Goal: Task Accomplishment & Management: Complete application form

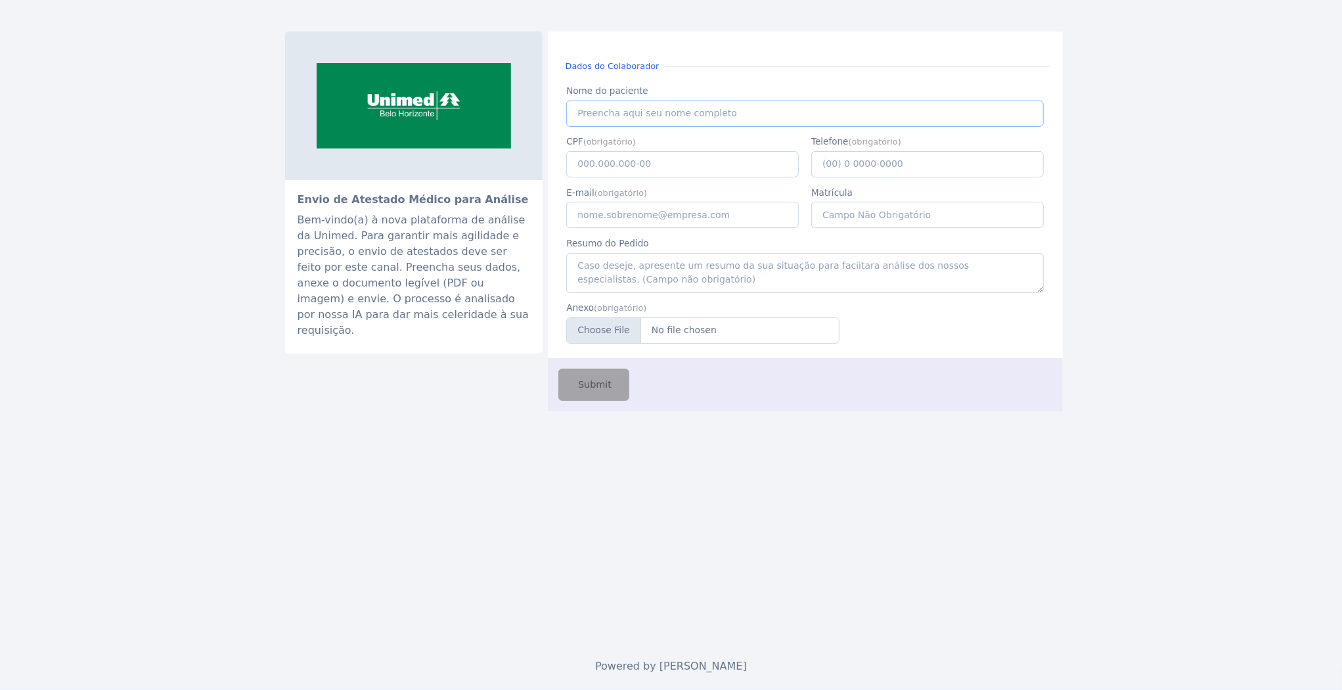
click at [669, 114] on input "Nome do paciente" at bounding box center [804, 113] width 477 height 26
type input "Caio de Castro"
type input "117.938.536-57"
type input "(31) 9 8489-0089"
type input "caio.castro@fluna.io"
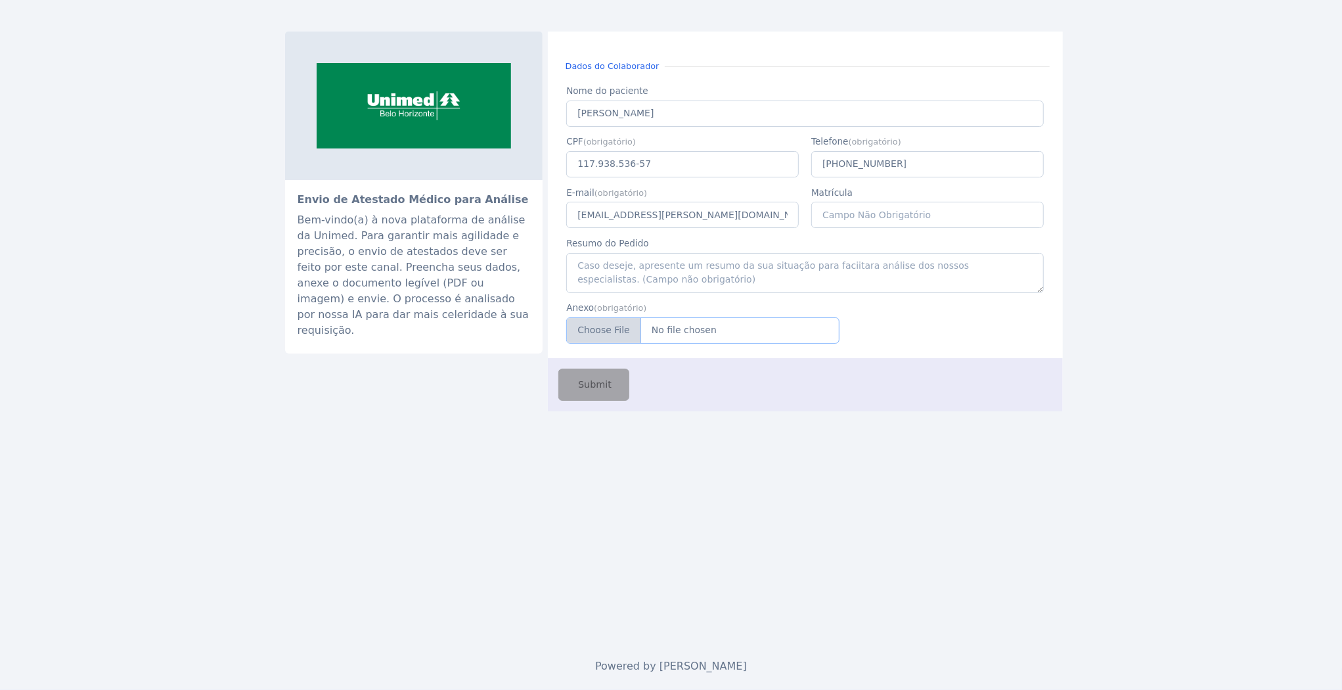
click at [633, 336] on input "Anexo" at bounding box center [702, 330] width 273 height 26
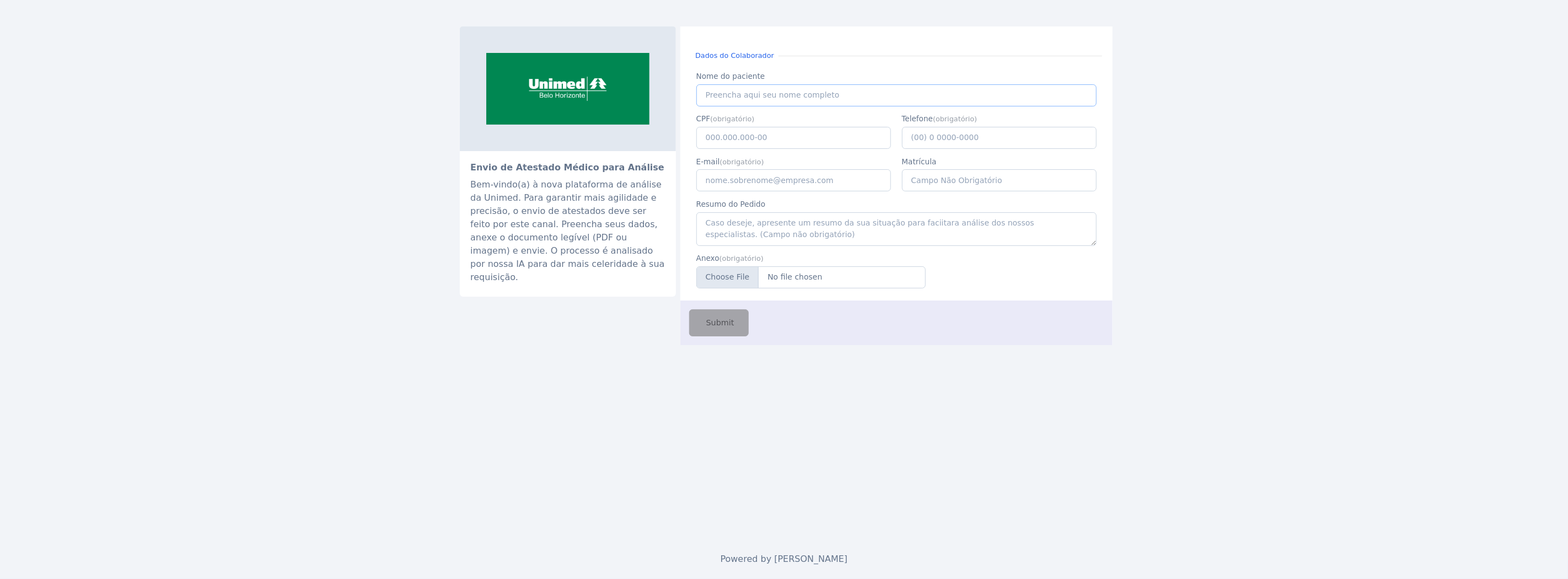
click at [729, 95] on input "Nome do paciente" at bounding box center [896, 95] width 400 height 22
type input "Caio de Castro"
type input "(31) 9 8489-0089"
click at [780, 193] on input "caio.castro@" at bounding box center [794, 190] width 196 height 22
type input "caio.castro@fluna.io"
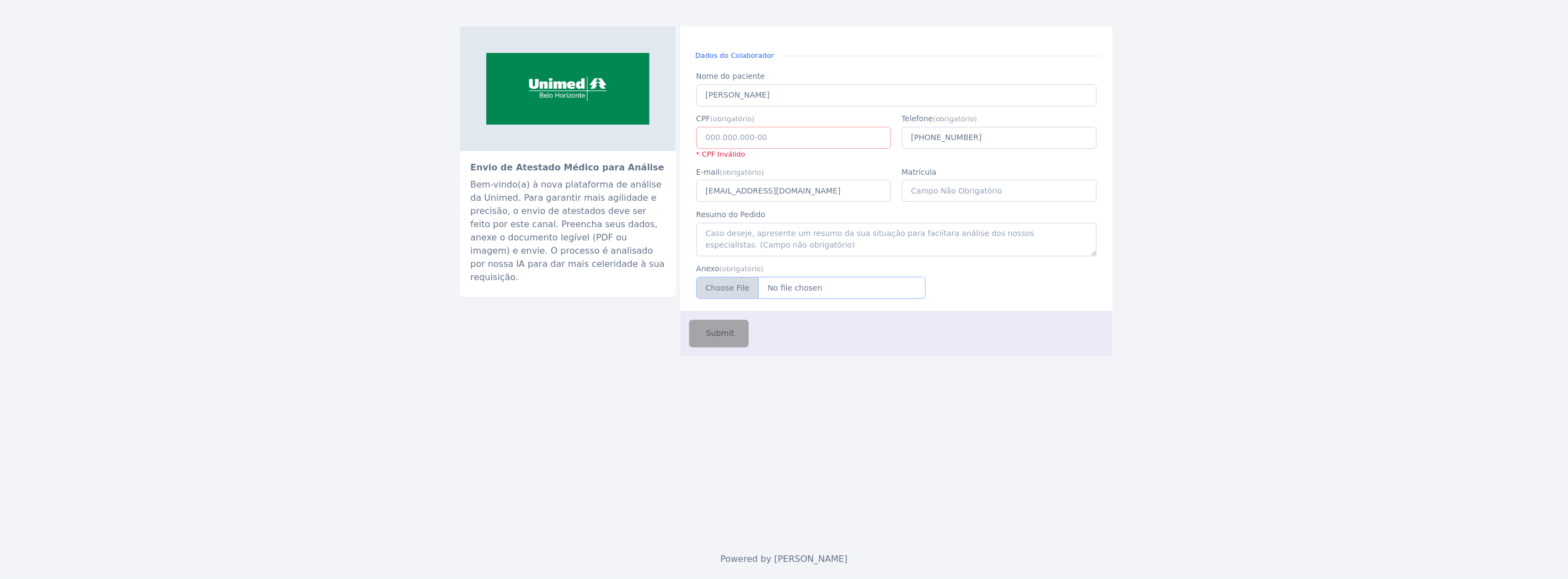
click at [798, 290] on input "Anexo" at bounding box center [811, 288] width 229 height 22
type input "C:\fakepath\atestadoUmDia (2) (1).pdf"
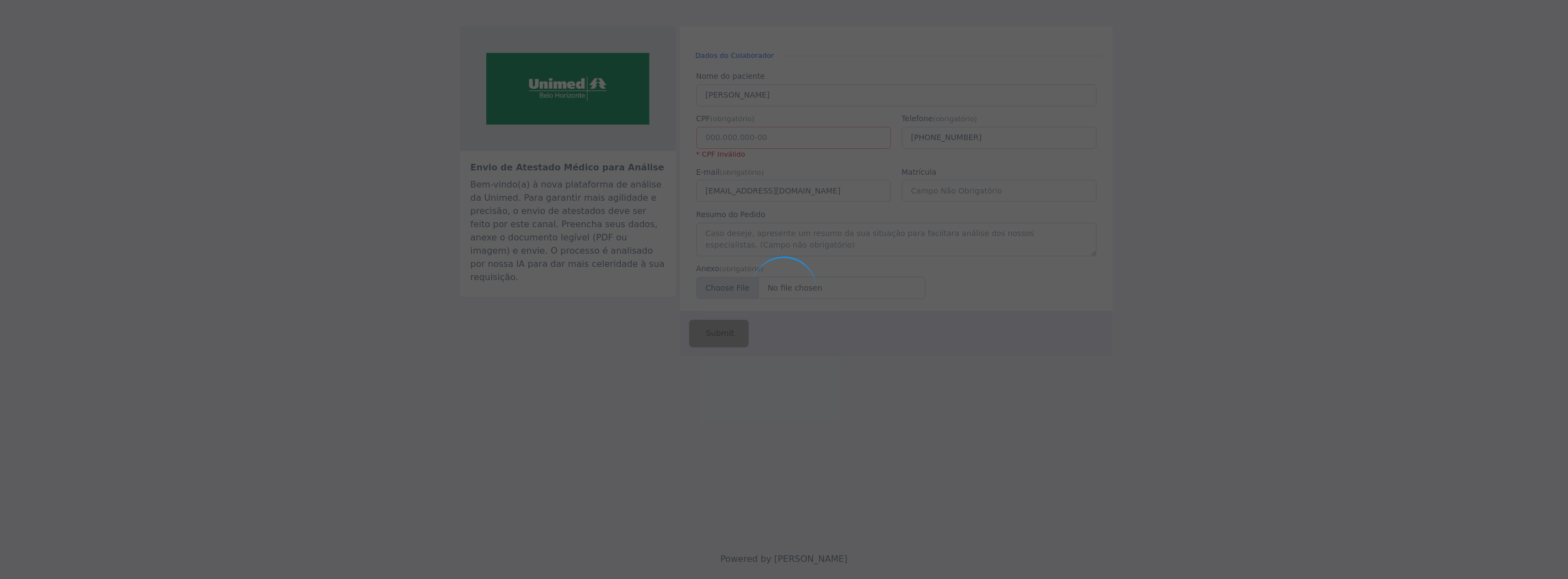
click at [745, 133] on div at bounding box center [784, 290] width 1568 height 579
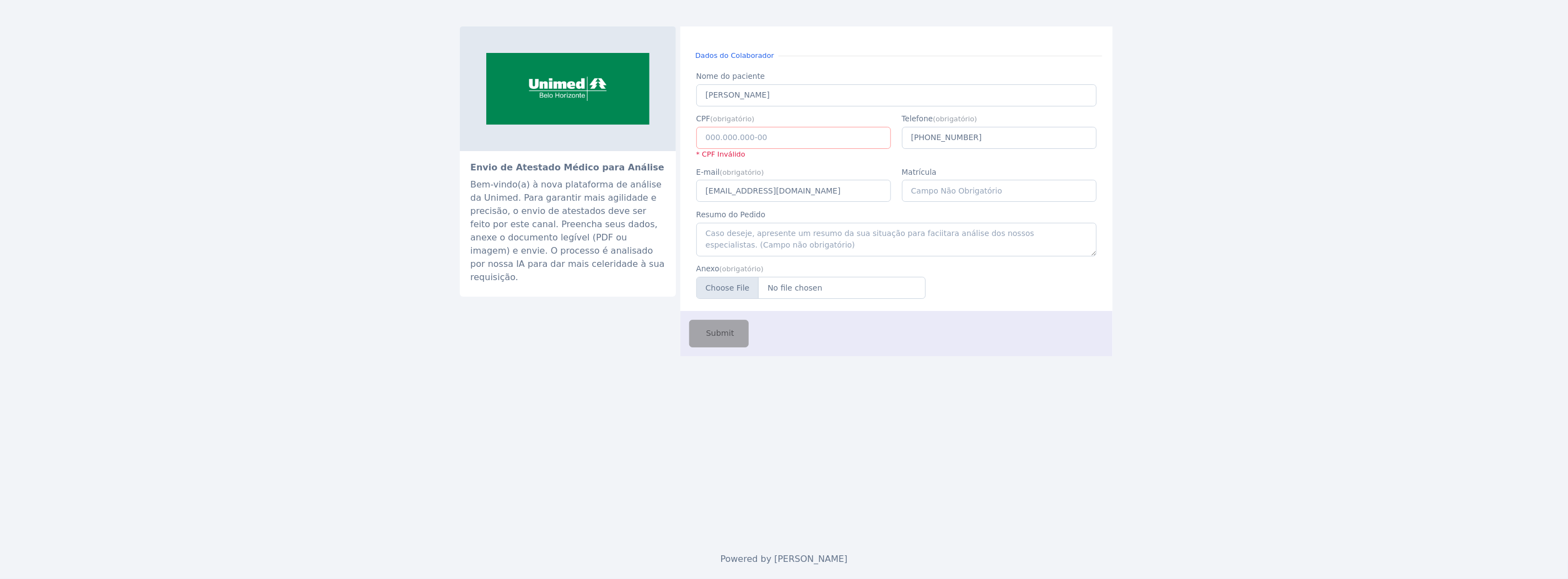
click at [741, 136] on input "CPF" at bounding box center [794, 138] width 196 height 22
type input "117.938.536-57"
click at [356, 373] on div "Envio de Atestado Médico para Análise Bem-vindo(a) à nova plataforma de análise…" at bounding box center [784, 290] width 1568 height 579
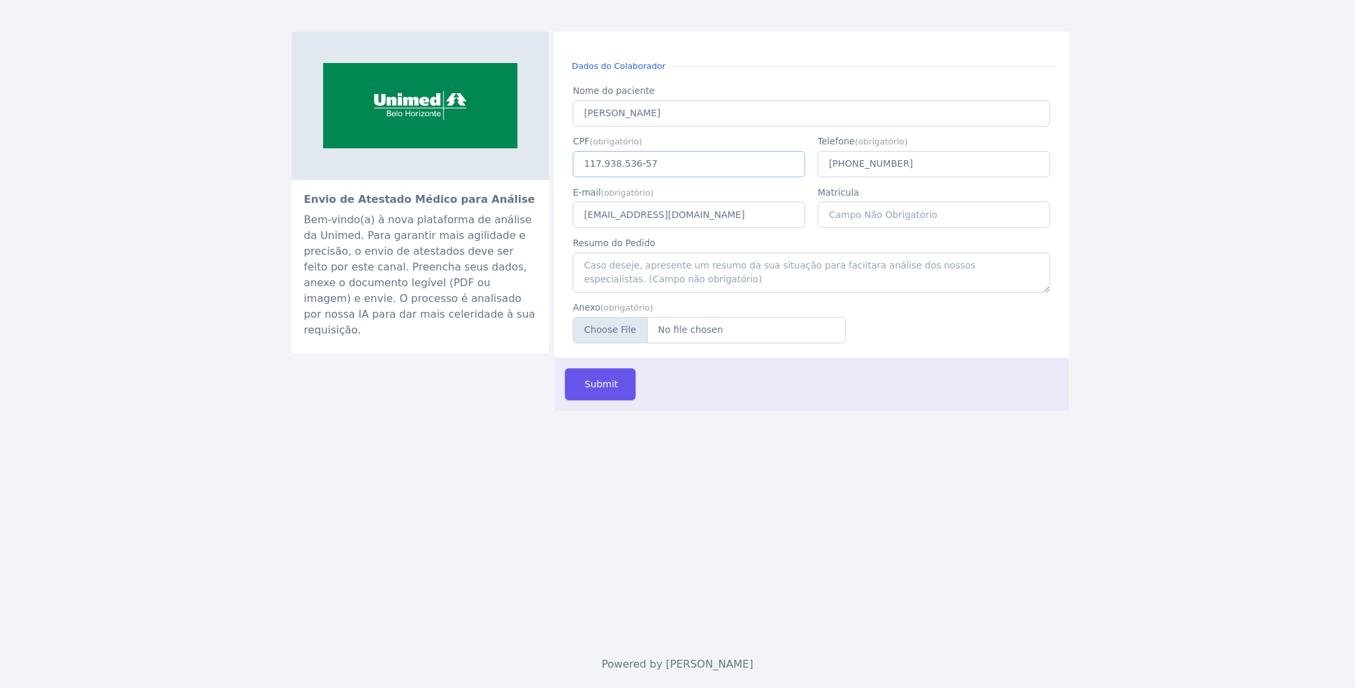
click at [732, 172] on input "117.938.536-57" at bounding box center [689, 164] width 233 height 26
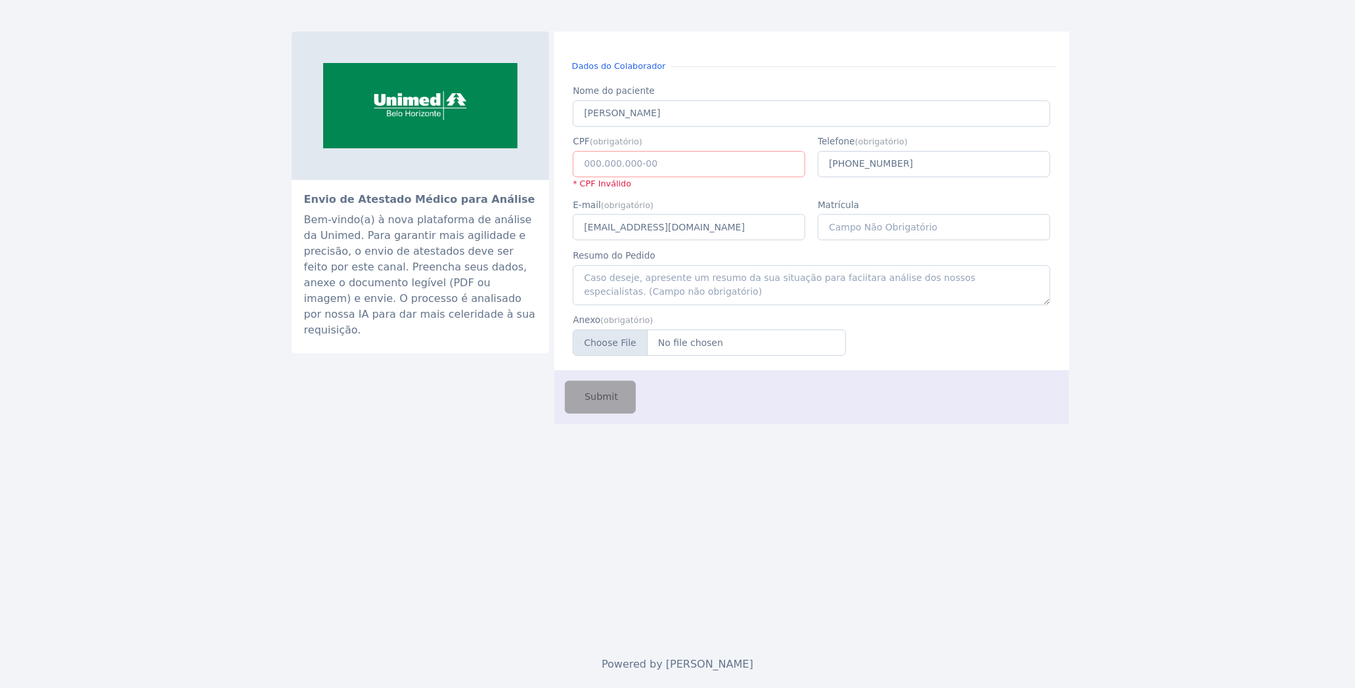
paste input "117.938.536-57"
type input "117.938.536-57"
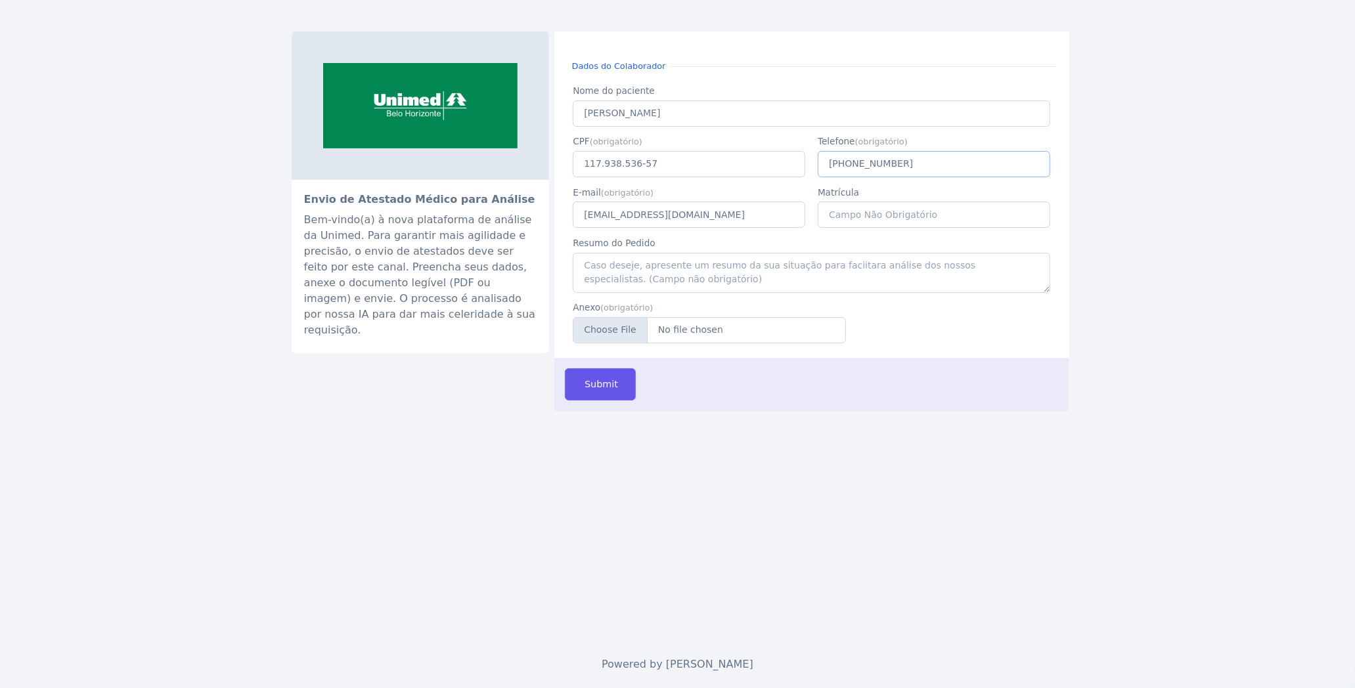
click at [885, 172] on input "(31) 9 8489-0089" at bounding box center [934, 164] width 233 height 26
click at [941, 462] on div "Envio de Atestado Médico para Análise Bem-vindo(a) à nova plataforma de análise…" at bounding box center [678, 320] width 788 height 641
click at [881, 169] on input "Telefone" at bounding box center [934, 164] width 233 height 26
paste input "(31) 9 8489-0089"
type input "(31) 9 8489-0089"
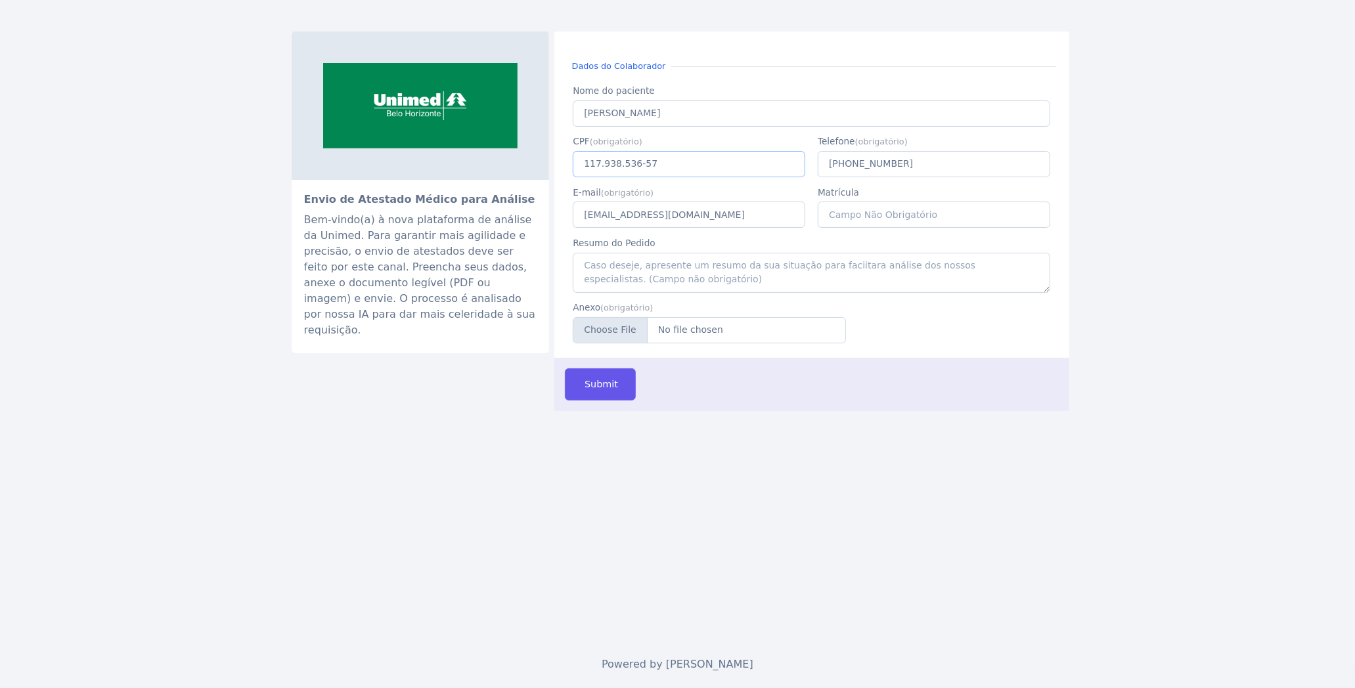
click at [711, 168] on input "117.938.536-57" at bounding box center [689, 164] width 233 height 26
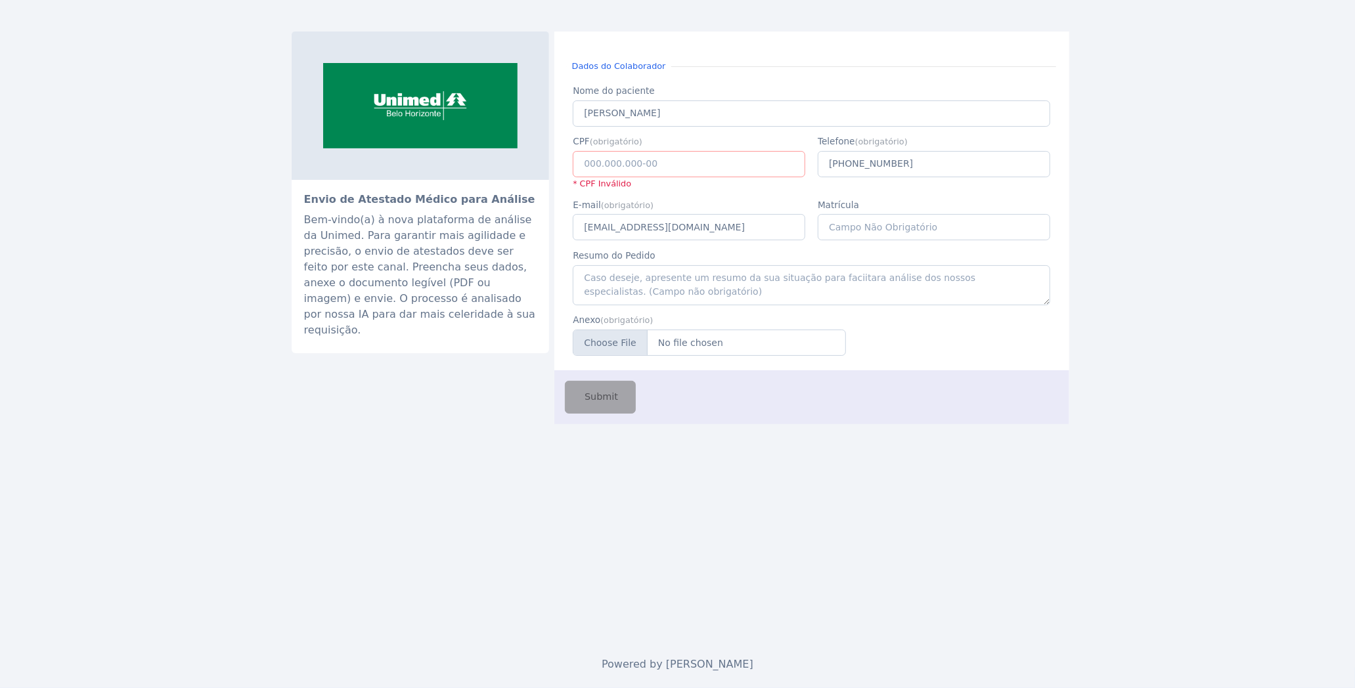
paste input "117.938.536-57"
type input "117.938.536-57"
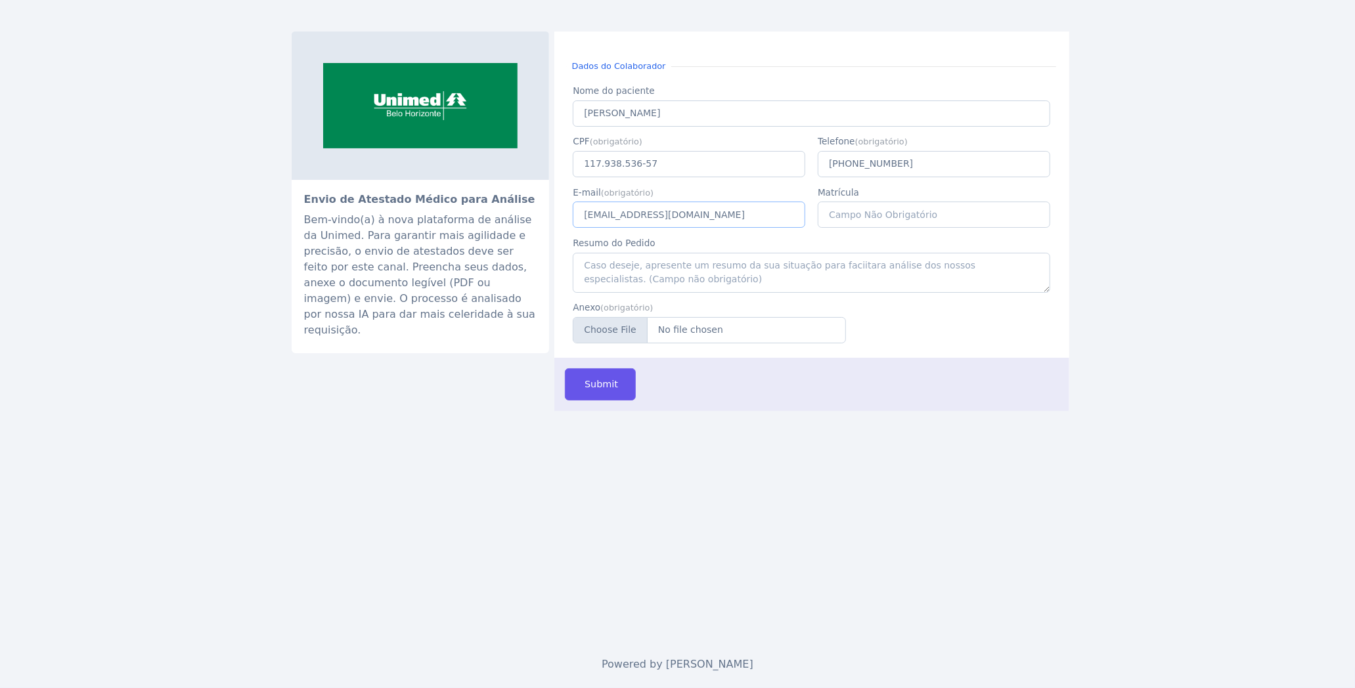
click at [661, 210] on input "caio.castro@fluna.io" at bounding box center [689, 215] width 233 height 26
click at [676, 217] on input "E-mail" at bounding box center [689, 215] width 233 height 26
paste input "caio.castro@fluna.io"
type input "caio.castro@fluna.io"
click at [707, 336] on input "Anexo" at bounding box center [709, 330] width 273 height 26
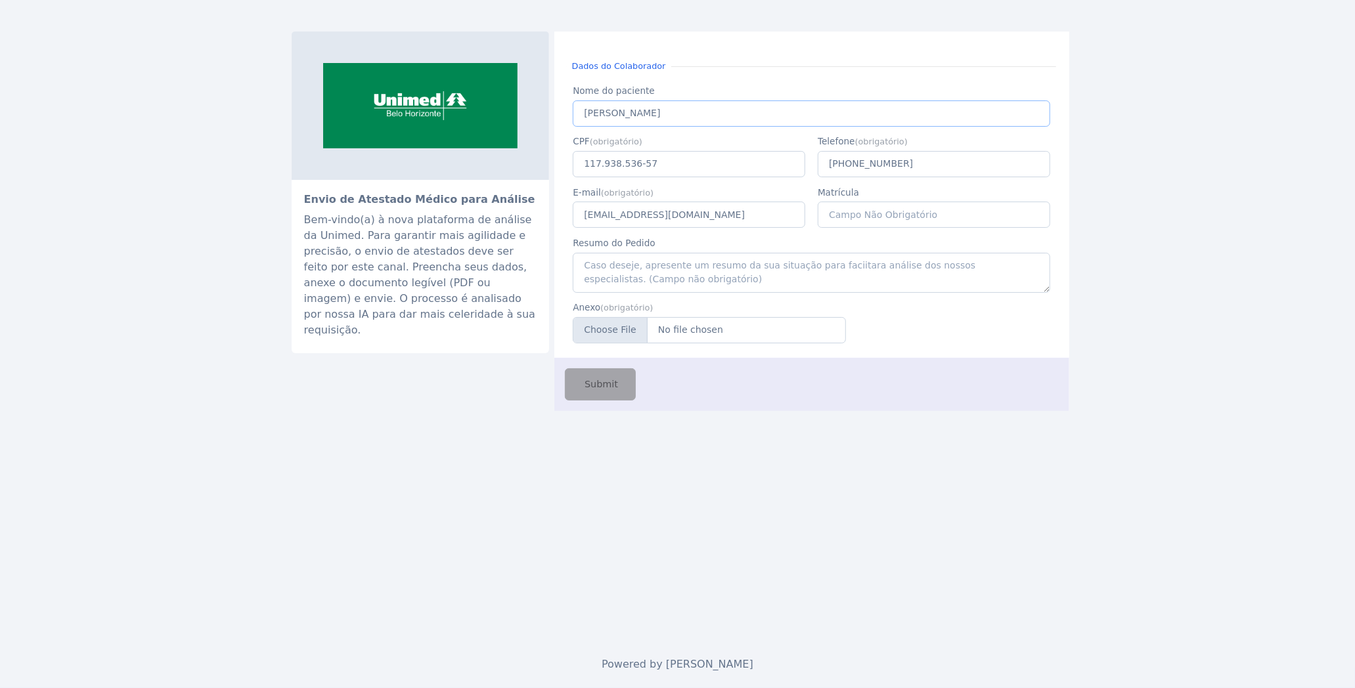
click at [611, 116] on input "Caio de Castro" at bounding box center [811, 113] width 477 height 26
click at [471, 382] on div "Envio de Atestado Médico para Análise Bem-vindo(a) à nova plataforma de análise…" at bounding box center [678, 222] width 772 height 380
click at [674, 109] on input "Nome do paciente" at bounding box center [811, 113] width 477 height 26
paste input "Caio de Castro"
type input "Caio de Castro"
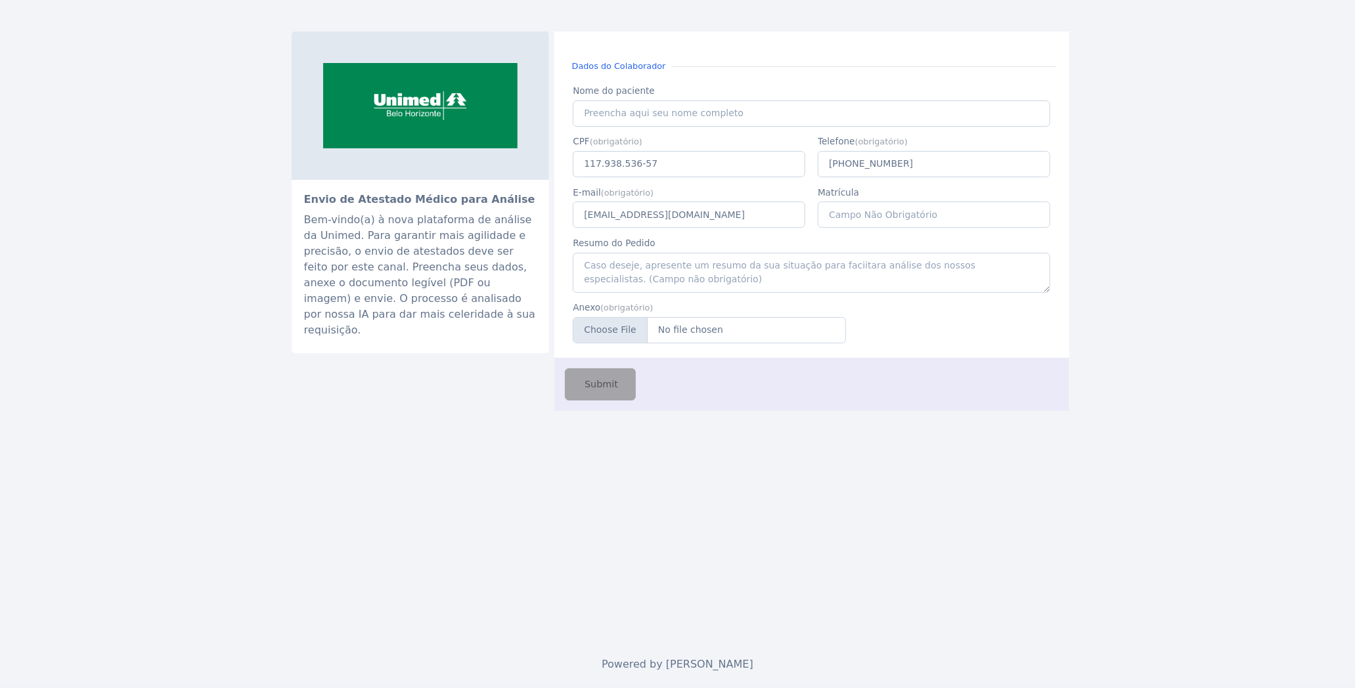
click at [843, 444] on div "Envio de Atestado Médico para Análise Bem-vindo(a) à nova plataforma de análise…" at bounding box center [678, 320] width 788 height 641
click at [705, 115] on input "Nome do paciente" at bounding box center [811, 113] width 477 height 26
paste input "Caio de Castro"
type input "Caio de Castro"
click at [707, 324] on input "Anexo" at bounding box center [709, 330] width 273 height 26
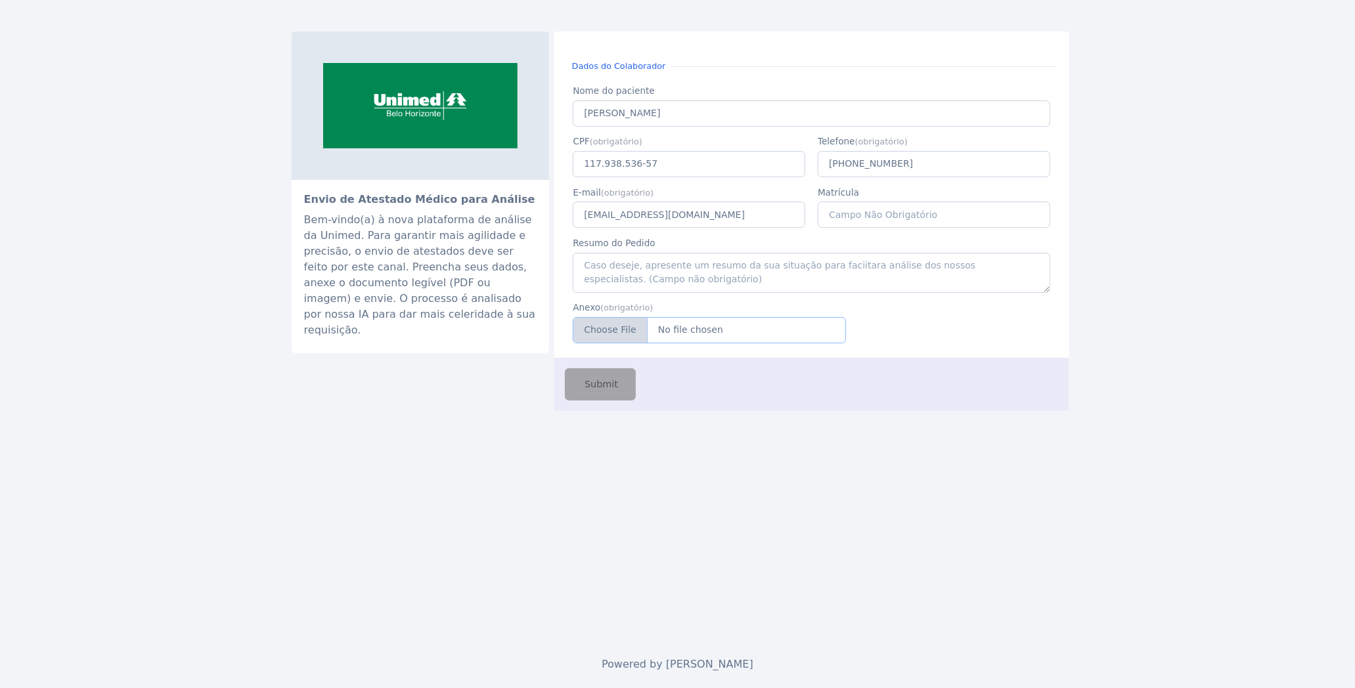
type input "C:\fakepath\atestadoUmDia (2) (1).pdf"
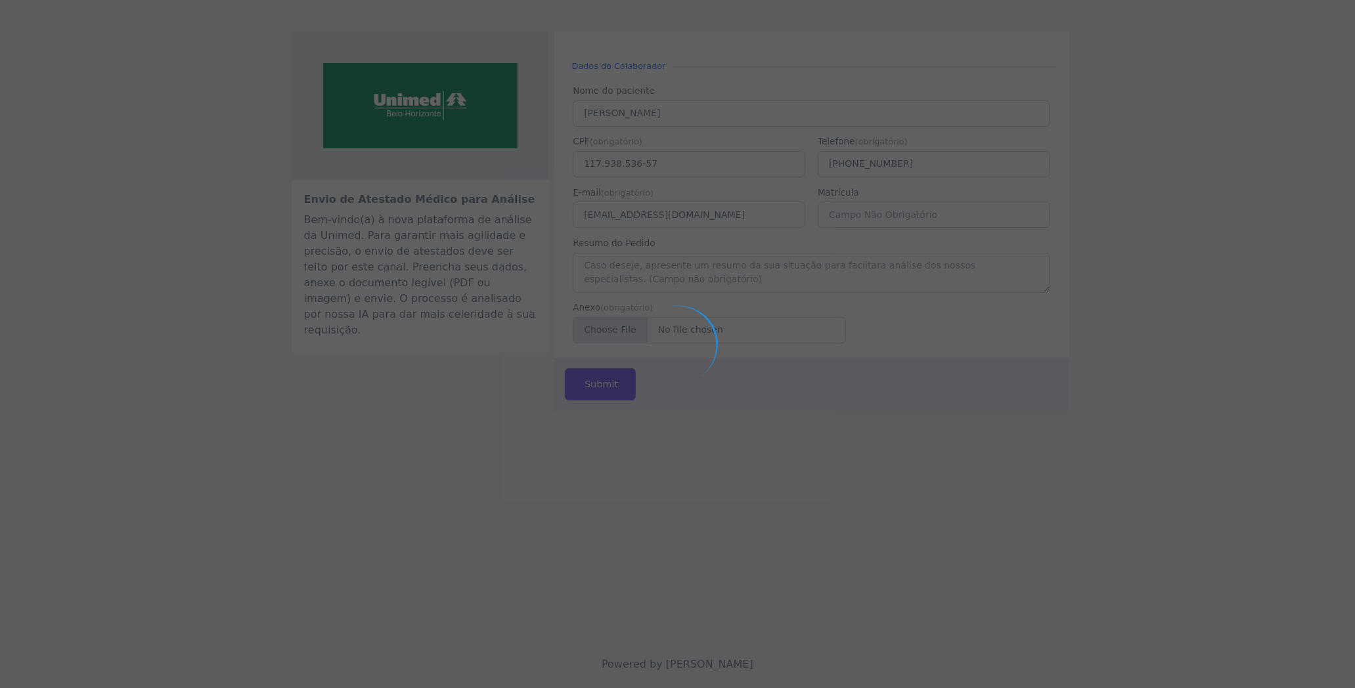
click at [600, 516] on div at bounding box center [677, 344] width 1355 height 688
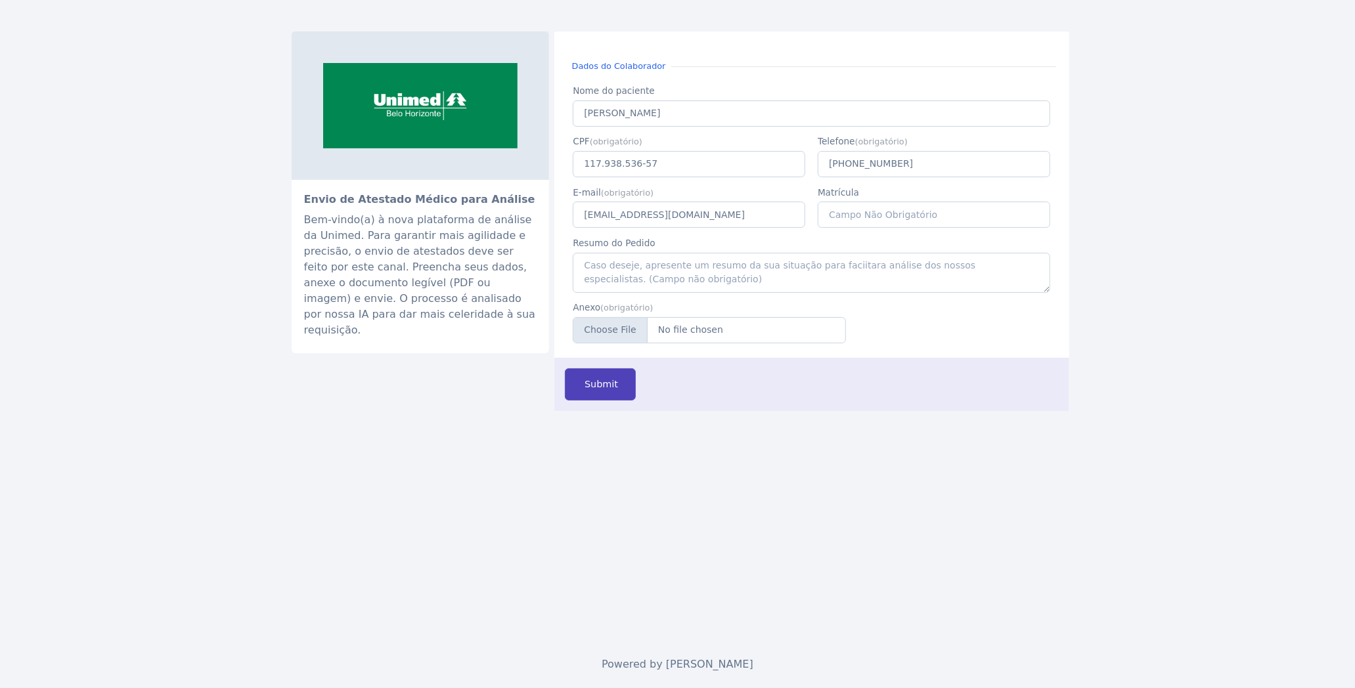
click at [607, 386] on span "Submit" at bounding box center [600, 385] width 36 height 14
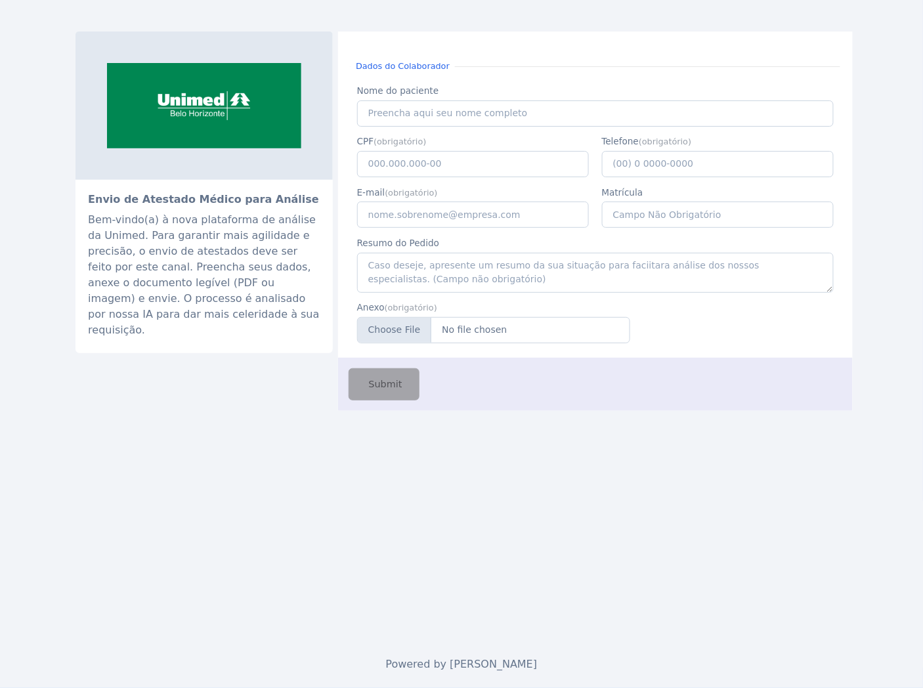
click at [500, 563] on div "Envio de Atestado Médico para Análise Bem-vindo(a) à nova plataforma de análise…" at bounding box center [462, 320] width 788 height 641
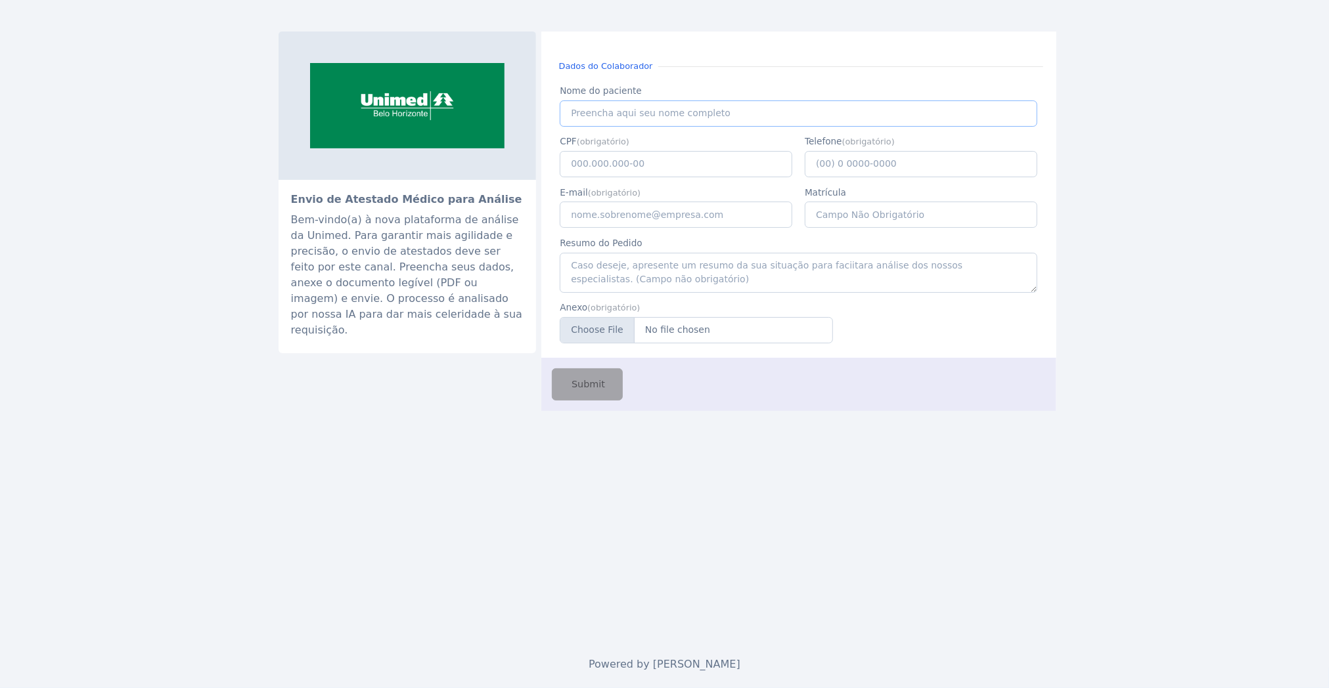
click at [641, 113] on input "Nome do paciente" at bounding box center [798, 113] width 477 height 26
paste input "VANIA PATRICIA MARTINS LIMA"
type input "VANIA PATRICIA MARTINS LIMA"
click at [579, 156] on input "CPF" at bounding box center [676, 164] width 233 height 26
paste input "570.455.506-34"
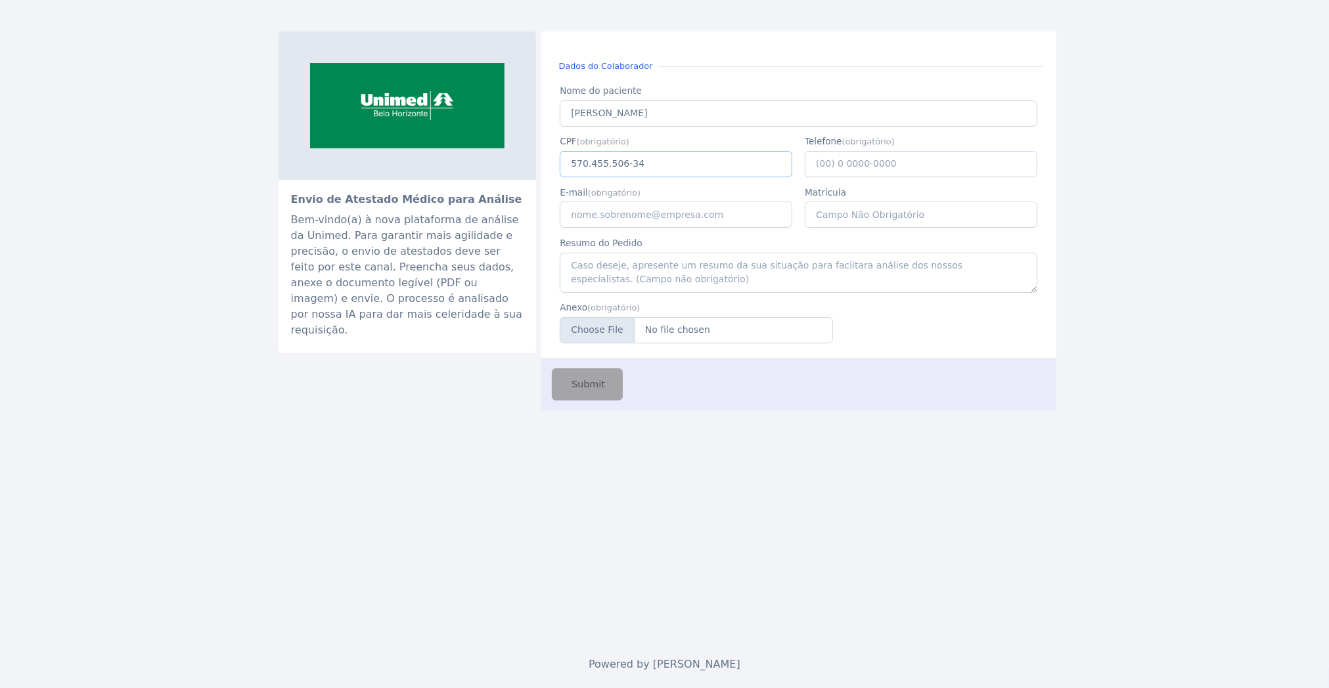
type input "570.455.506-34"
click at [629, 210] on input "E-mail" at bounding box center [676, 215] width 233 height 26
type input "caio.castro@fluna.io"
click at [832, 164] on input "Telefone" at bounding box center [921, 164] width 233 height 26
type input "(31) 9 8489-0089"
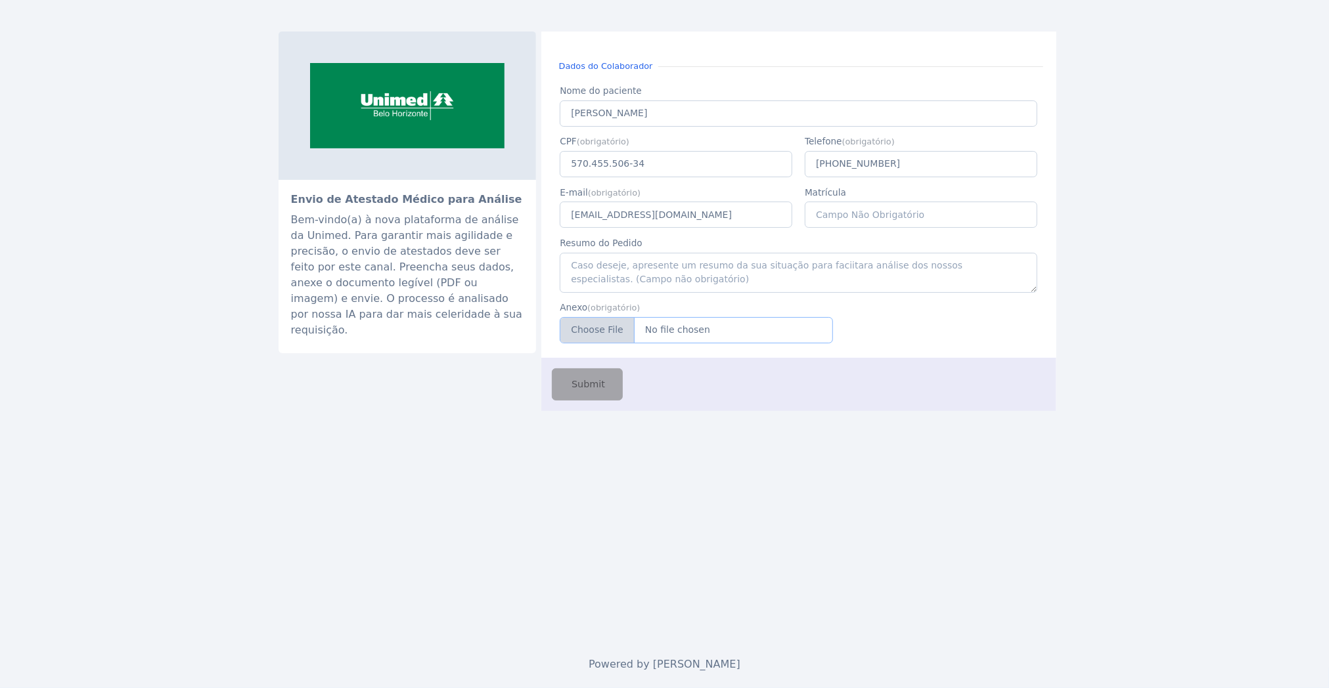
click at [711, 334] on input "Anexo" at bounding box center [696, 330] width 273 height 26
type input "C:\fakepath\vania_atestado.pdf"
click at [329, 434] on div "Envio de Atestado Médico para Análise Bem-vindo(a) à nova plataforma de análise…" at bounding box center [665, 320] width 788 height 641
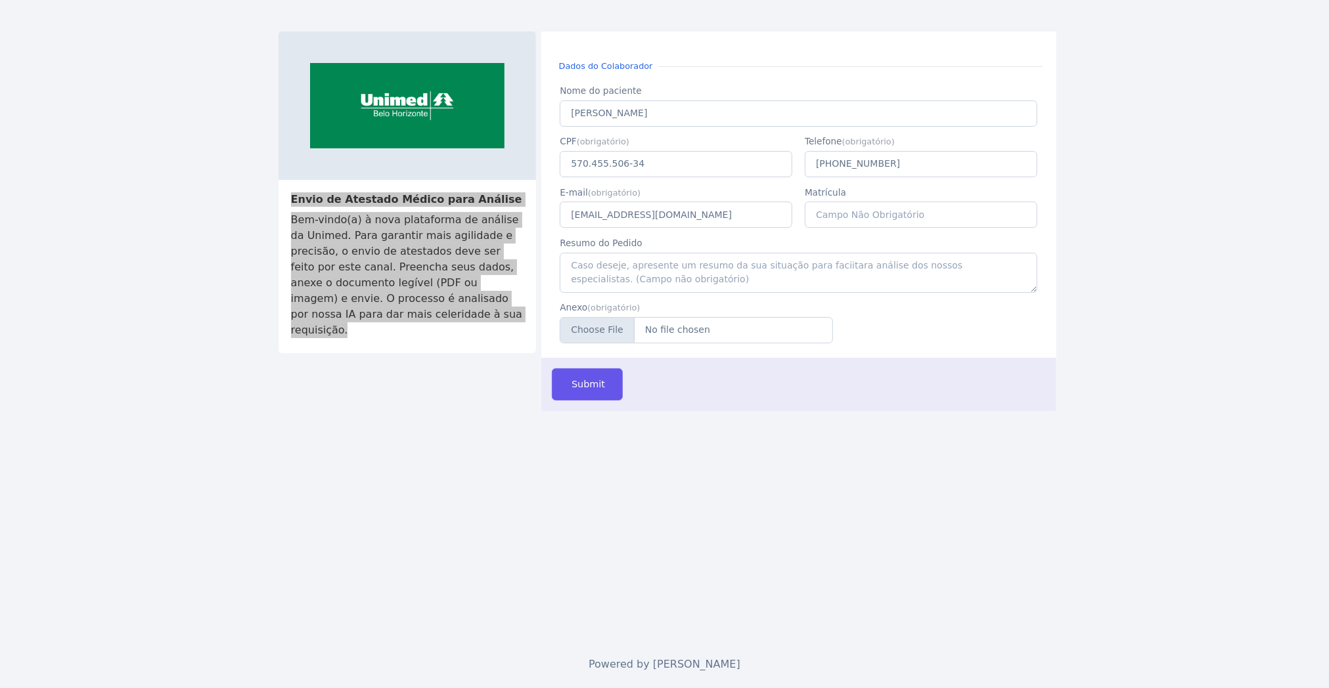
drag, startPoint x: 470, startPoint y: 317, endPoint x: 290, endPoint y: 200, distance: 215.2
click at [290, 200] on div "Envio de Atestado Médico para Análise Bem-vindo(a) à nova plataforma de análise…" at bounding box center [406, 267] width 257 height 174
click at [199, 263] on div "Envio de Atestado Médico para Análise Bem-vindo(a) à nova plataforma de análise…" at bounding box center [664, 344] width 1329 height 688
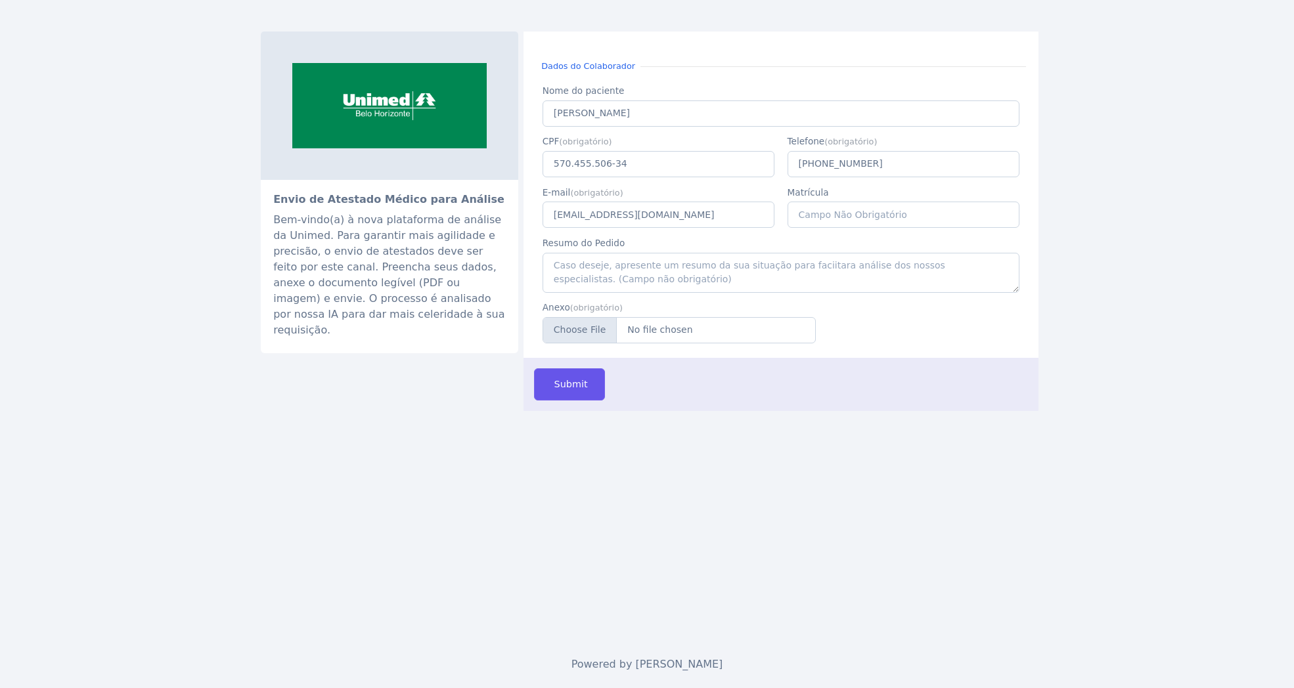
click at [616, 488] on div "Envio de Atestado Médico para Análise Bem-vindo(a) à nova plataforma de análise…" at bounding box center [647, 320] width 788 height 641
click at [564, 389] on span "Submit" at bounding box center [570, 385] width 36 height 14
